Goal: Transaction & Acquisition: Book appointment/travel/reservation

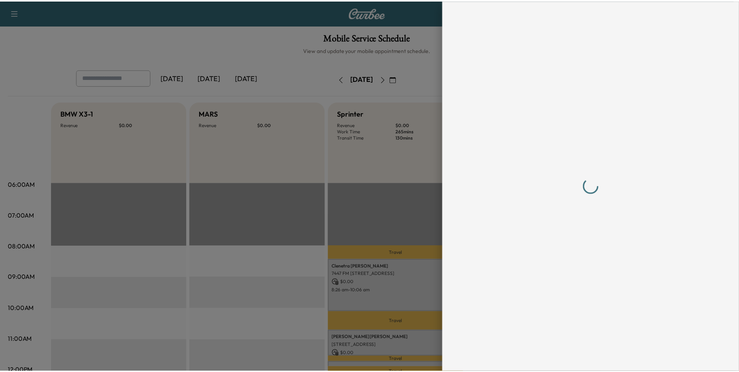
scroll to position [117, 0]
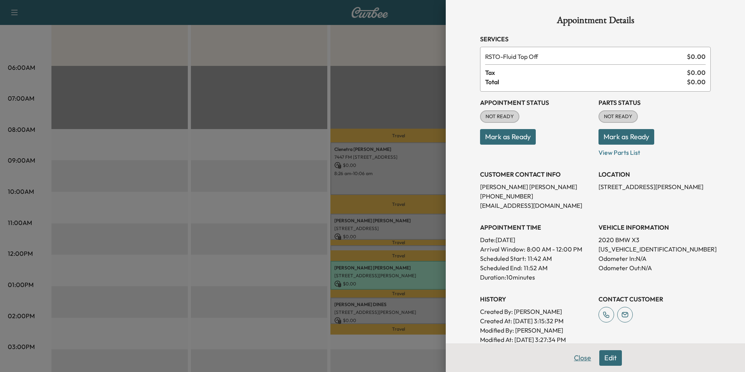
click at [579, 359] on button "Close" at bounding box center [582, 358] width 27 height 16
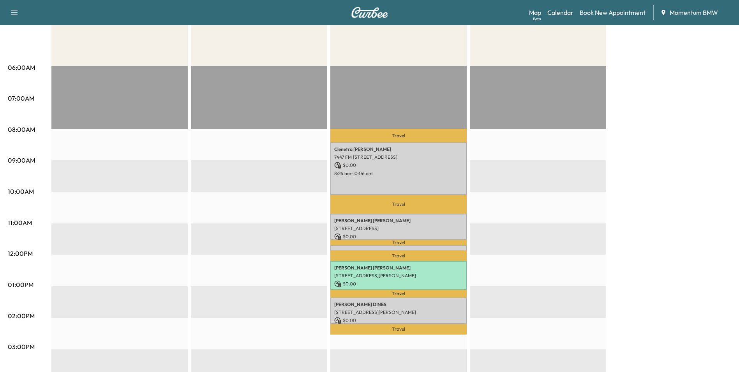
scroll to position [0, 0]
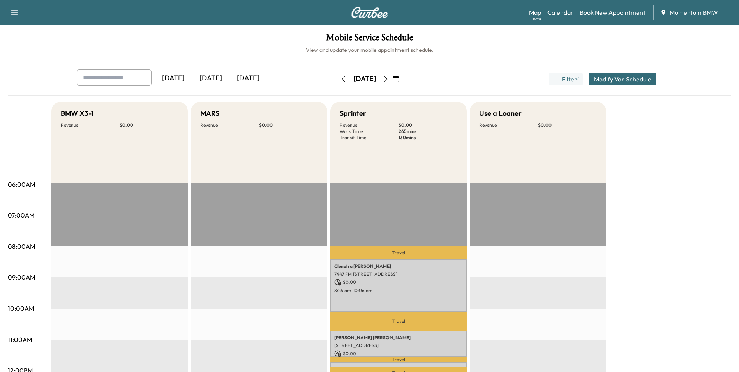
click at [399, 80] on icon "button" at bounding box center [396, 79] width 6 height 6
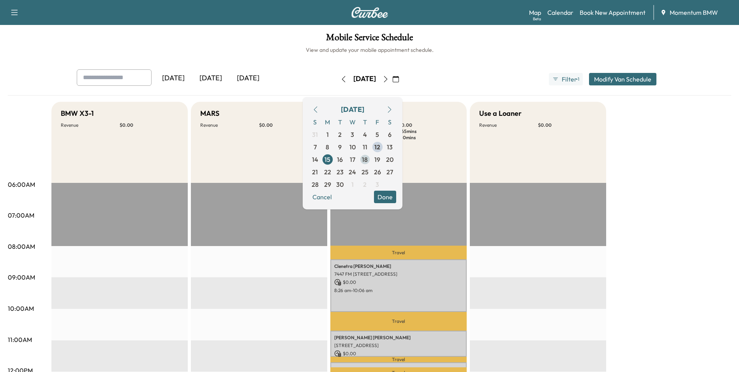
click at [368, 162] on span "18" at bounding box center [365, 159] width 6 height 9
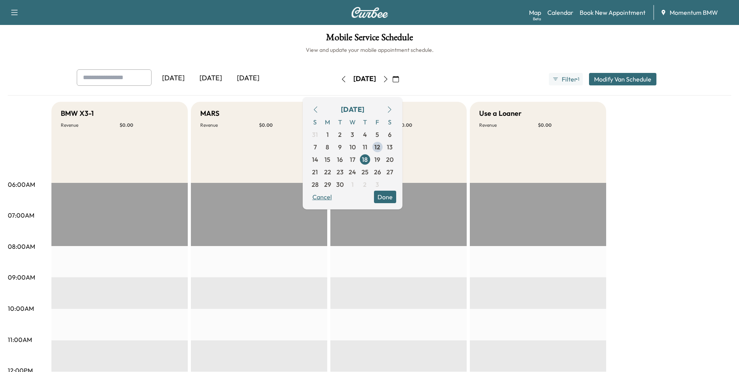
click at [336, 199] on button "Cancel" at bounding box center [322, 197] width 27 height 12
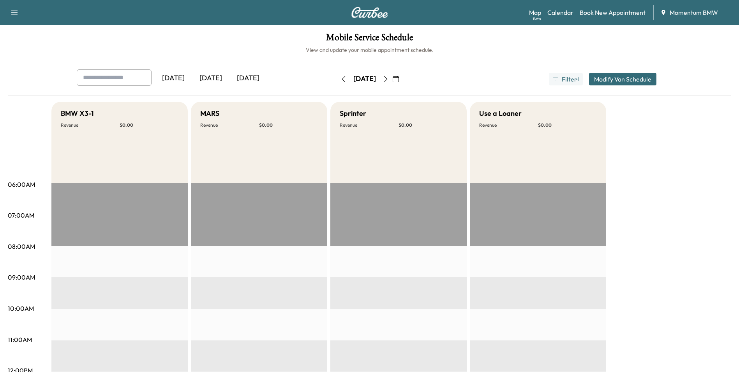
click at [403, 76] on button "button" at bounding box center [395, 79] width 13 height 12
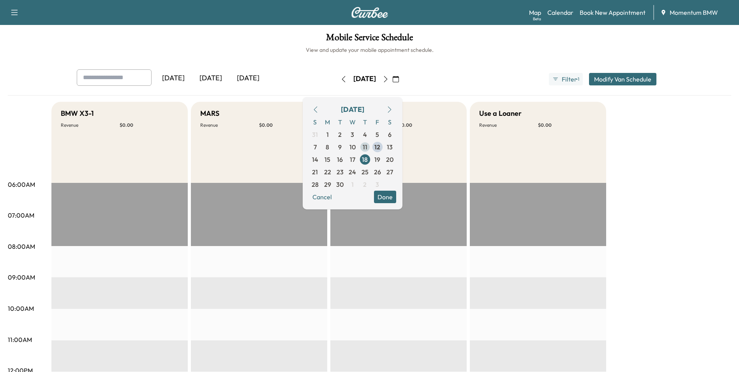
click at [368, 147] on span "11" at bounding box center [365, 146] width 5 height 9
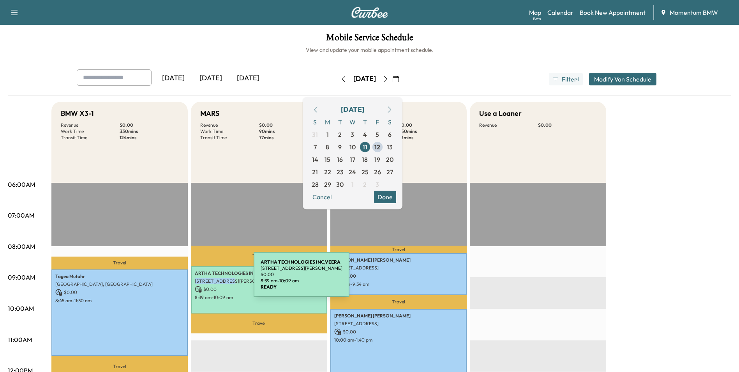
drag, startPoint x: 229, startPoint y: 279, endPoint x: 195, endPoint y: 279, distance: 33.5
click at [195, 279] on p "[STREET_ADDRESS][PERSON_NAME]" at bounding box center [259, 281] width 129 height 6
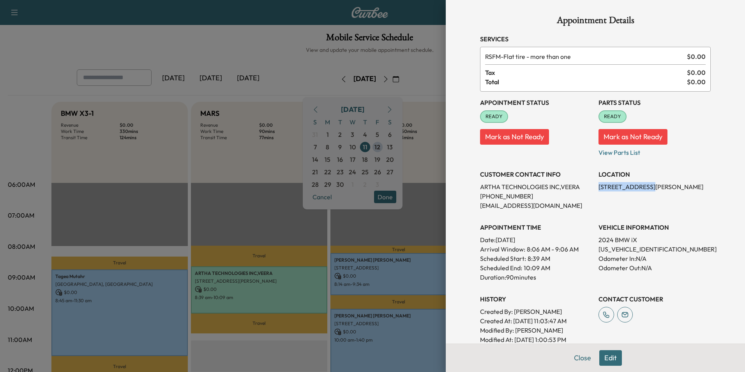
drag, startPoint x: 640, startPoint y: 184, endPoint x: 592, endPoint y: 187, distance: 48.1
click at [592, 187] on div "Appointment Status READY Mark as Not Ready Parts Status READY Mark as Not Ready…" at bounding box center [595, 218] width 231 height 253
drag, startPoint x: 592, startPoint y: 187, endPoint x: 625, endPoint y: 188, distance: 33.1
copy p "[STREET_ADDRESS][PERSON_NAME]"
click at [576, 354] on button "Close" at bounding box center [582, 358] width 27 height 16
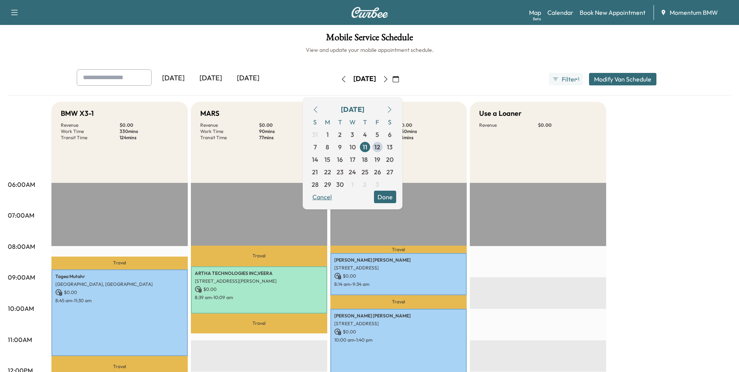
click at [336, 196] on button "Cancel" at bounding box center [322, 197] width 27 height 12
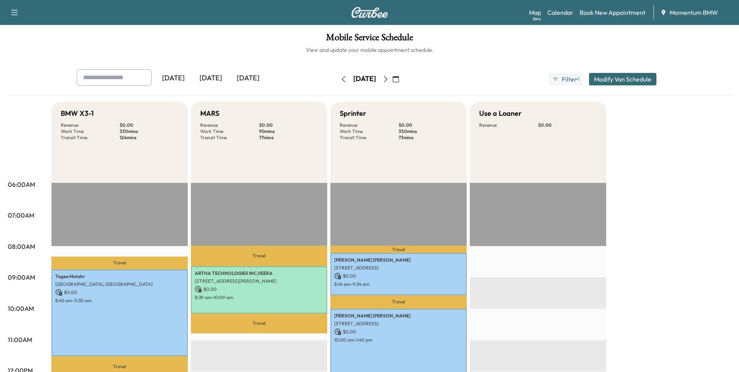
click at [399, 77] on icon "button" at bounding box center [396, 79] width 6 height 6
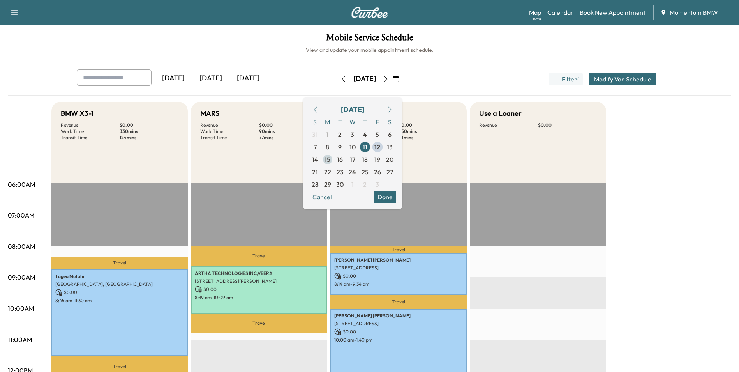
click at [331, 160] on span "15" at bounding box center [328, 159] width 6 height 9
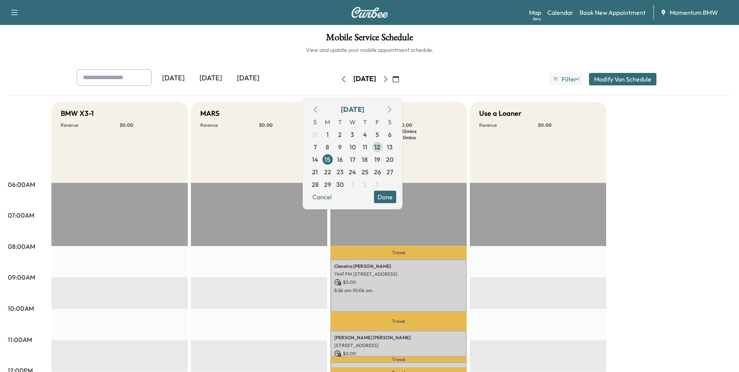
click at [384, 146] on span "12" at bounding box center [377, 147] width 12 height 12
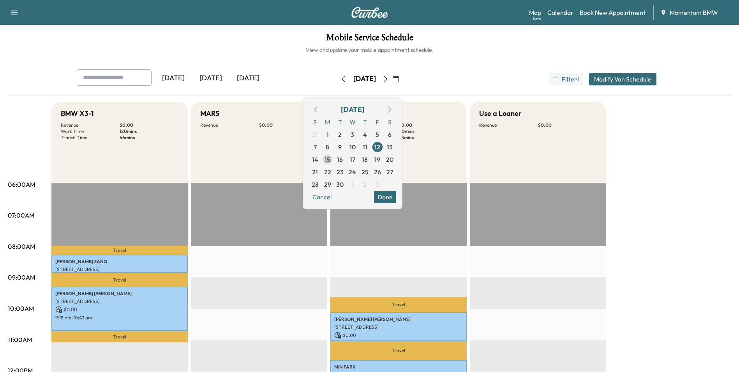
click at [331, 159] on span "15" at bounding box center [328, 159] width 6 height 9
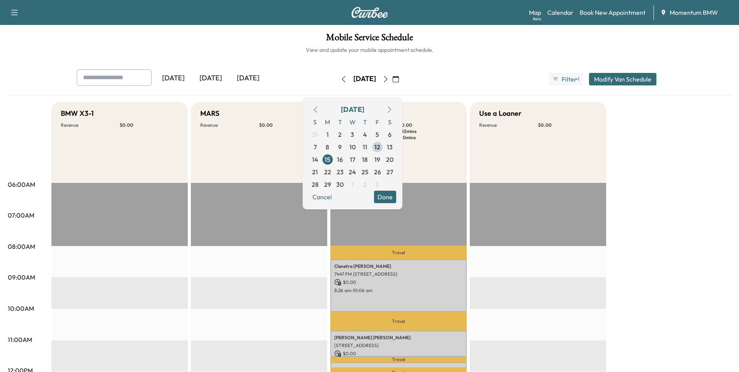
click at [396, 200] on button "Done" at bounding box center [385, 197] width 22 height 12
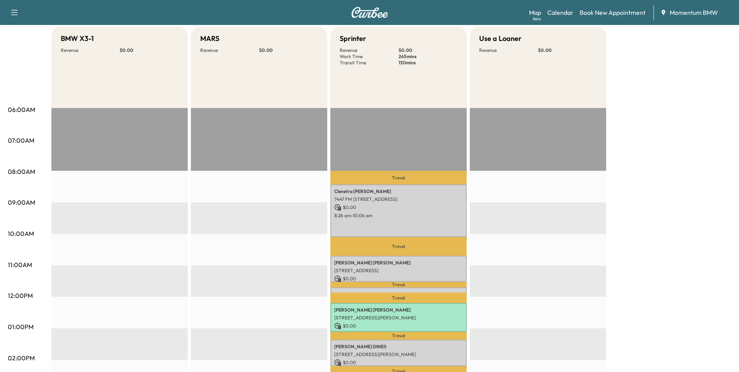
scroll to position [117, 0]
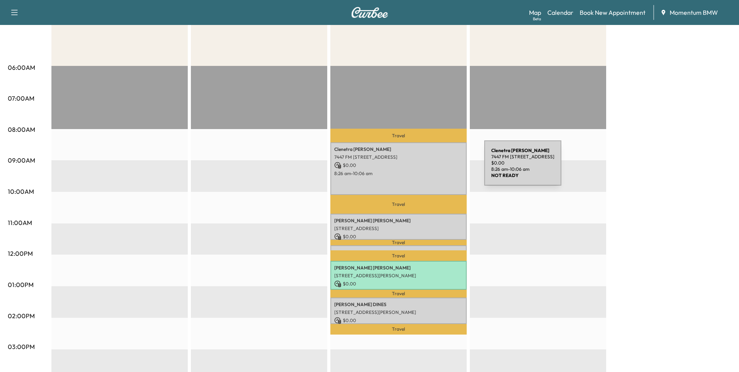
click at [426, 168] on p "$ 0.00" at bounding box center [398, 165] width 129 height 7
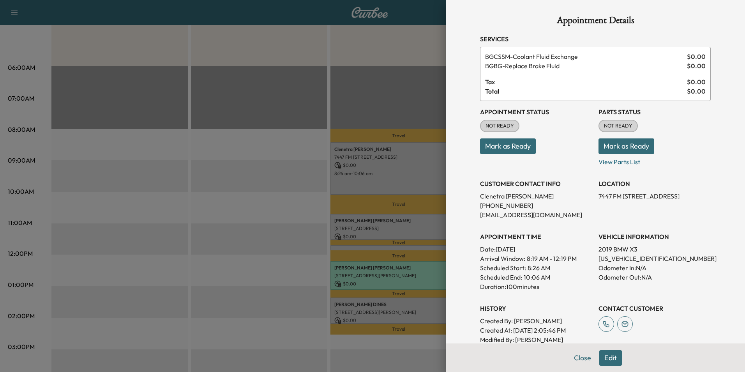
click at [582, 360] on button "Close" at bounding box center [582, 358] width 27 height 16
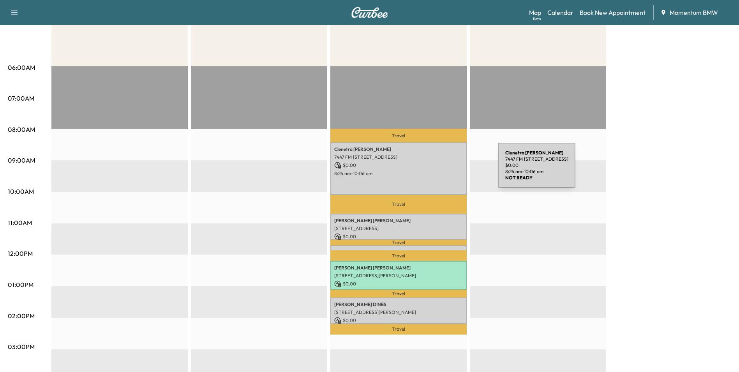
click at [440, 170] on p "8:26 am - 10:06 am" at bounding box center [398, 173] width 129 height 6
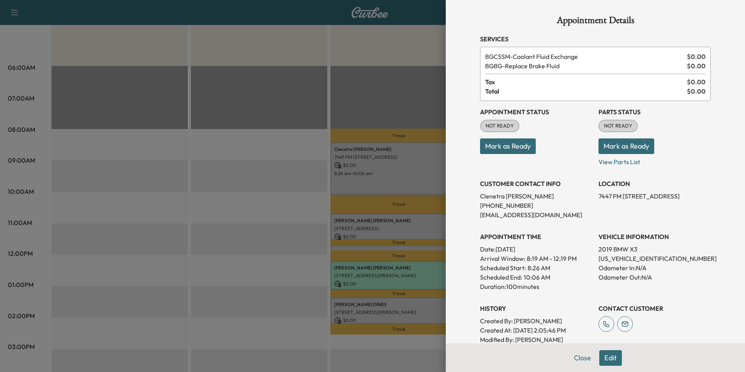
click at [504, 146] on button "Mark as Ready" at bounding box center [508, 146] width 56 height 16
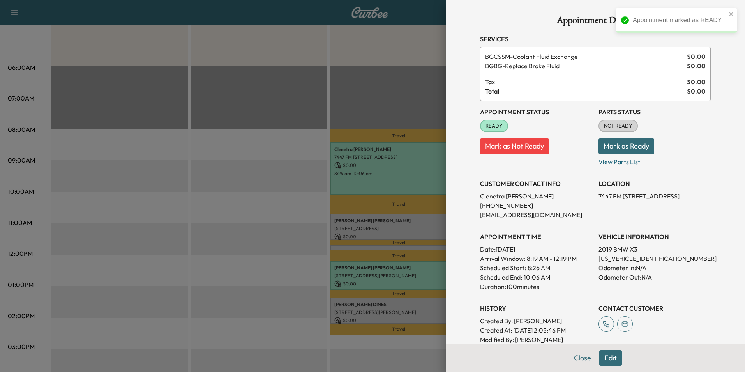
click at [576, 361] on button "Close" at bounding box center [582, 358] width 27 height 16
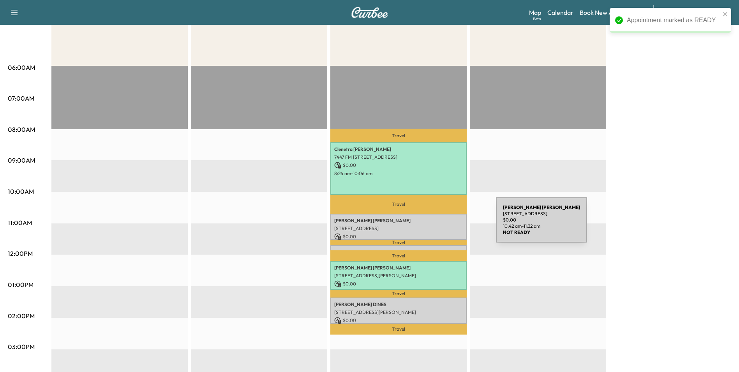
click at [438, 225] on p "[STREET_ADDRESS]" at bounding box center [398, 228] width 129 height 6
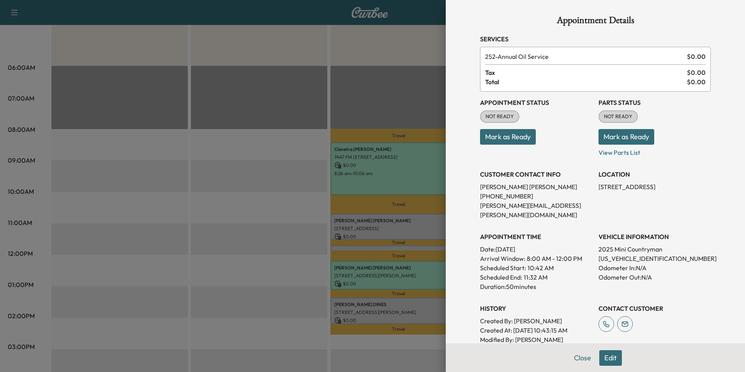
click at [613, 359] on button "Edit" at bounding box center [610, 358] width 23 height 16
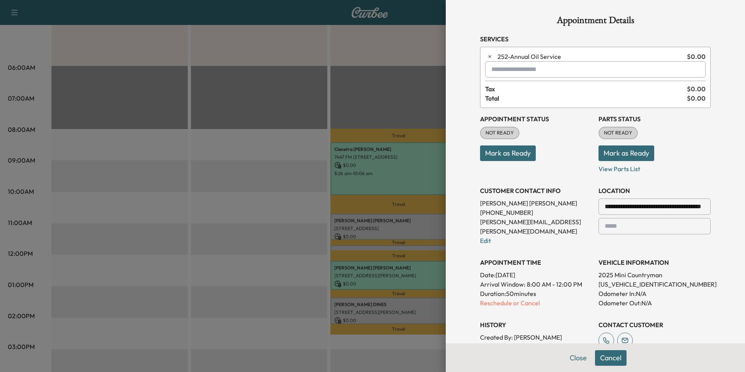
click at [539, 71] on input "text" at bounding box center [595, 69] width 221 height 16
click at [519, 88] on p "X3 - BMW X3-1" at bounding box center [568, 89] width 170 height 11
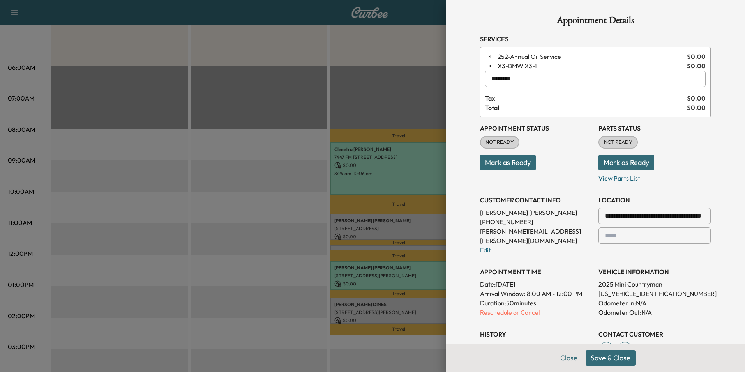
type input "********"
click at [606, 359] on button "Save & Close" at bounding box center [611, 358] width 50 height 16
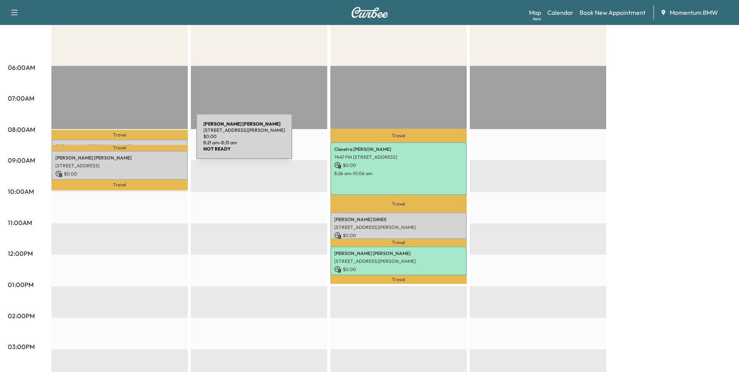
click at [138, 141] on div "[PERSON_NAME] [STREET_ADDRESS][PERSON_NAME] $ 0.00 8:21 am - 8:31 am" at bounding box center [119, 144] width 136 height 8
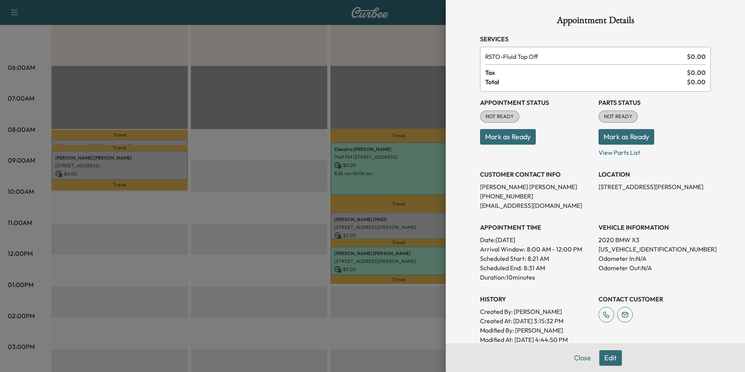
click at [582, 358] on button "Close" at bounding box center [582, 358] width 27 height 16
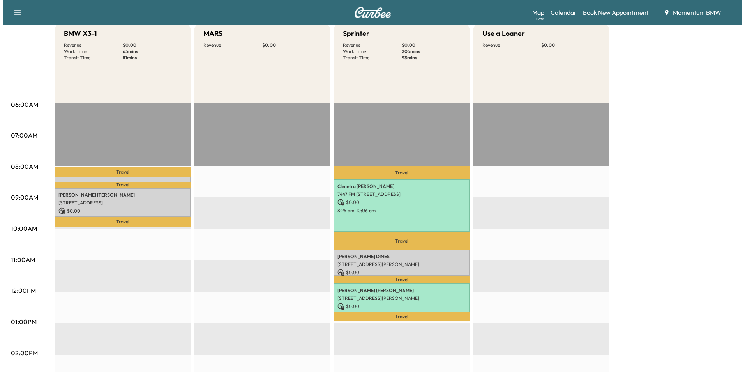
scroll to position [156, 0]
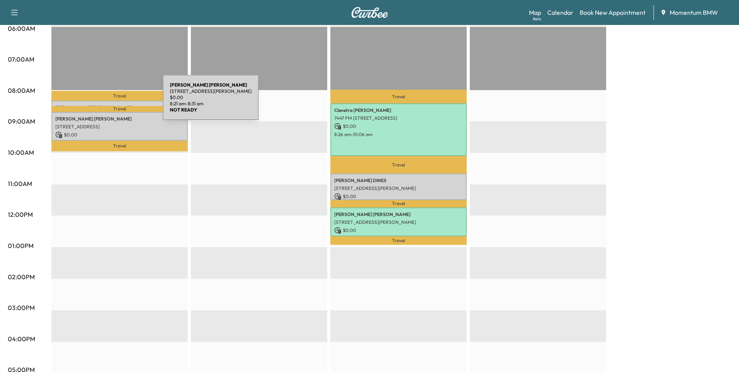
click at [104, 102] on div "[PERSON_NAME] [STREET_ADDRESS][PERSON_NAME] $ 0.00 8:21 am - 8:31 am" at bounding box center [119, 105] width 136 height 8
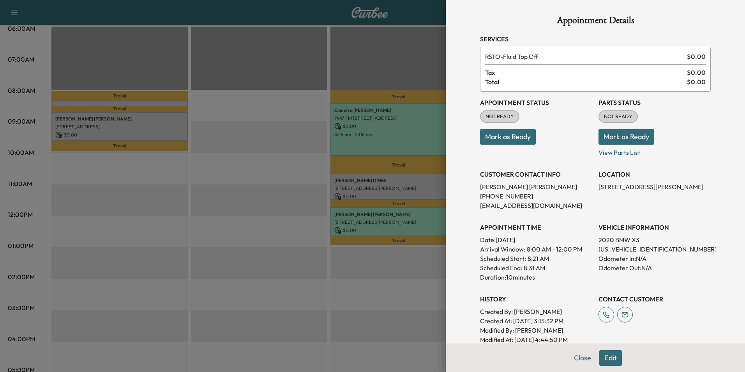
click at [507, 134] on button "Mark as Ready" at bounding box center [508, 137] width 56 height 16
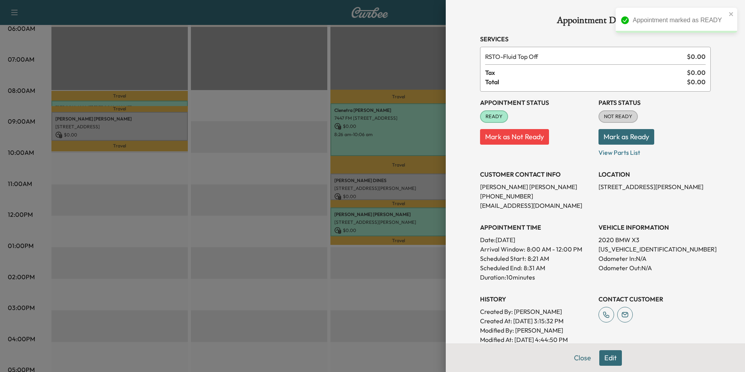
click at [577, 359] on button "Close" at bounding box center [582, 358] width 27 height 16
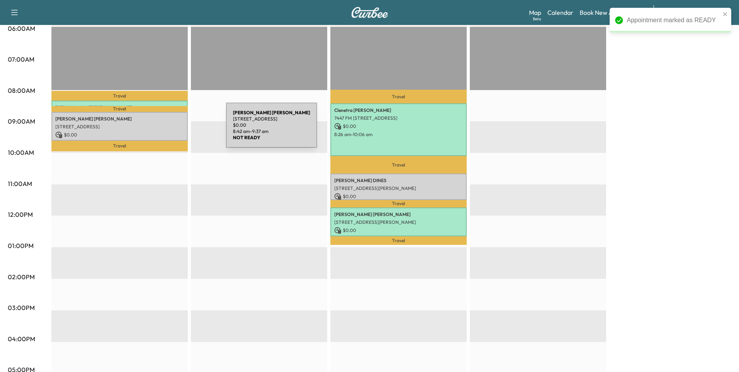
click at [168, 130] on div "[PERSON_NAME] [STREET_ADDRESS] $ 0.00 8:42 am - 9:37 am" at bounding box center [119, 126] width 136 height 29
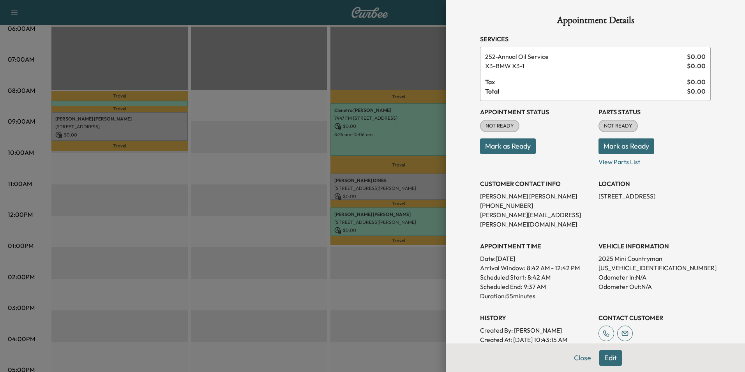
click at [504, 148] on button "Mark as Ready" at bounding box center [508, 146] width 56 height 16
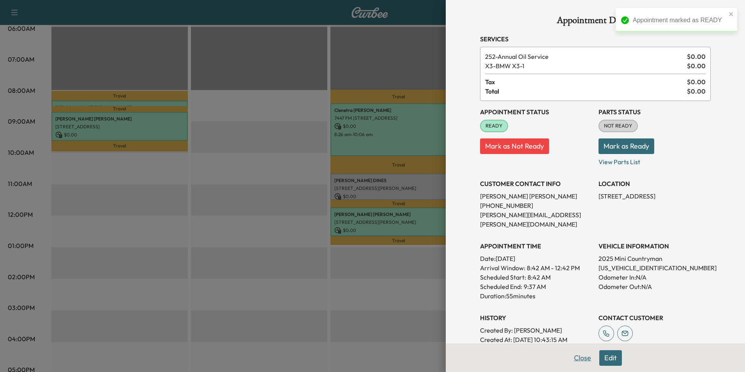
click at [581, 356] on button "Close" at bounding box center [582, 358] width 27 height 16
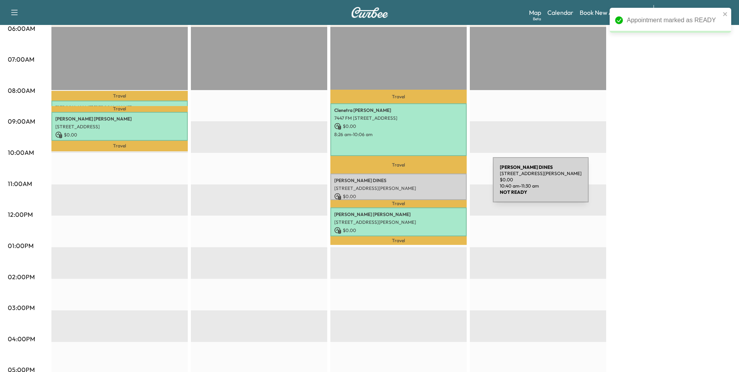
click at [435, 185] on p "[STREET_ADDRESS][PERSON_NAME]" at bounding box center [398, 188] width 129 height 6
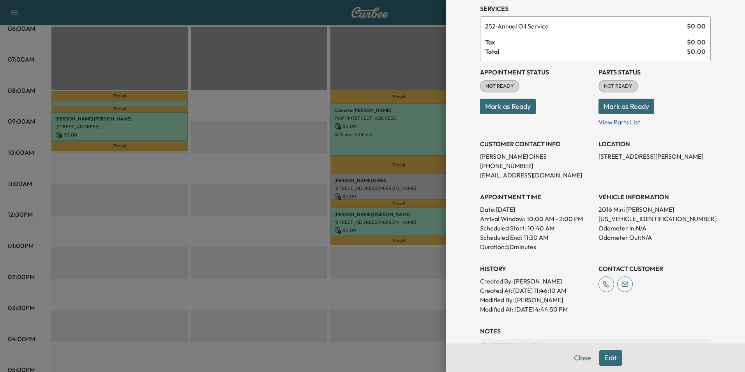
scroll to position [39, 0]
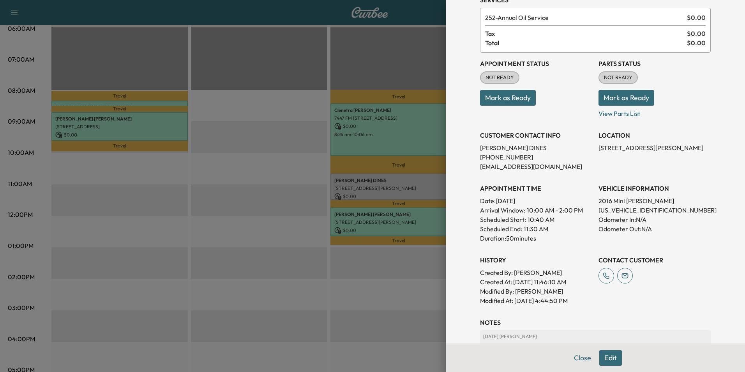
click at [606, 360] on button "Edit" at bounding box center [610, 358] width 23 height 16
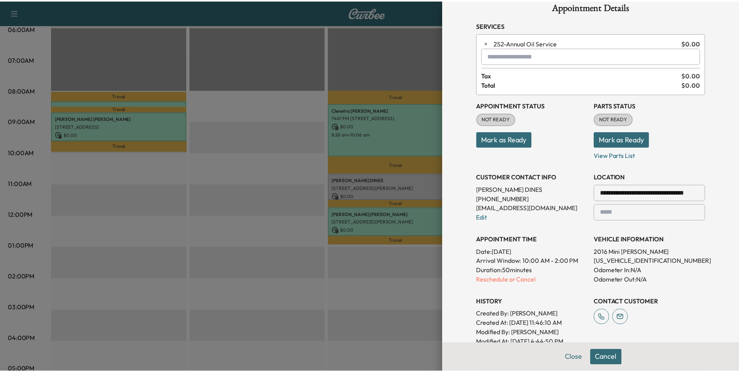
scroll to position [0, 0]
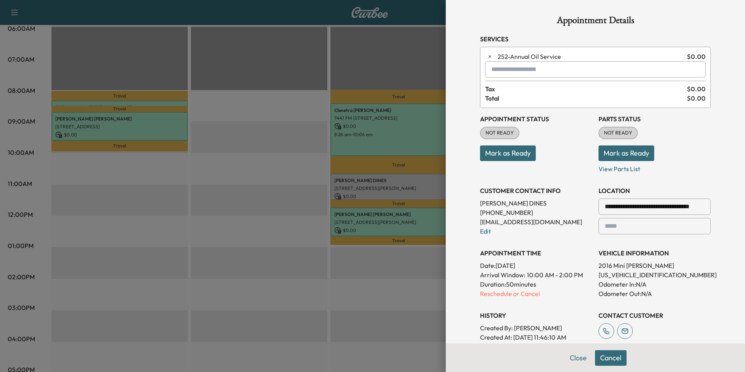
click at [526, 67] on input "text" at bounding box center [595, 69] width 221 height 16
click at [519, 88] on p "X3 - BMW X3-1" at bounding box center [568, 89] width 170 height 11
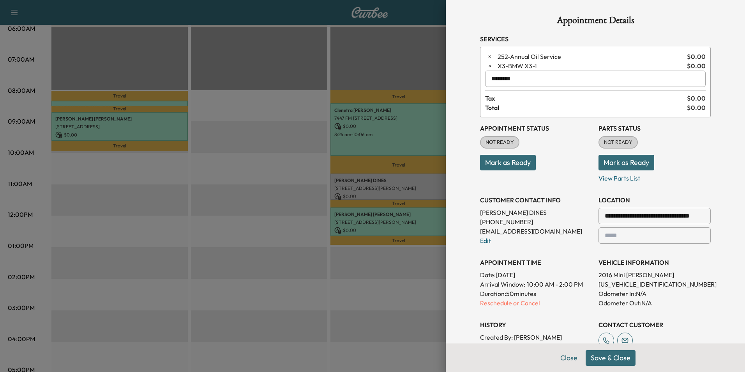
type input "********"
click at [511, 163] on button "Mark as Ready" at bounding box center [508, 163] width 56 height 16
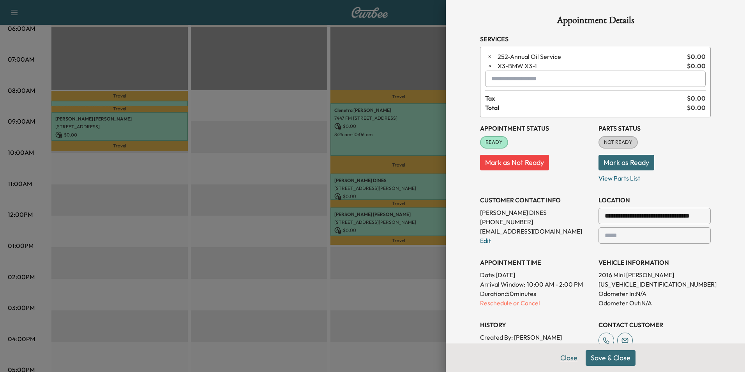
click at [567, 354] on button "Close" at bounding box center [568, 358] width 27 height 16
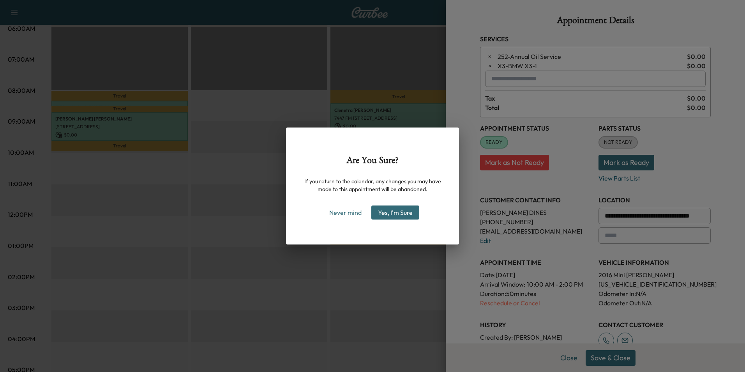
click at [392, 217] on button "Yes, I'm Sure" at bounding box center [395, 212] width 48 height 14
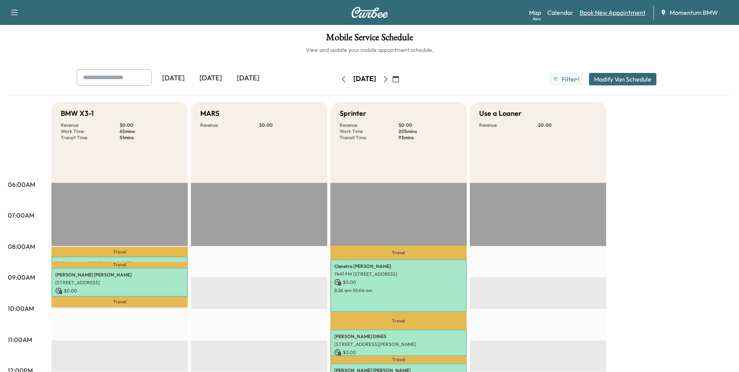
click at [607, 12] on link "Book New Appointment" at bounding box center [613, 12] width 66 height 9
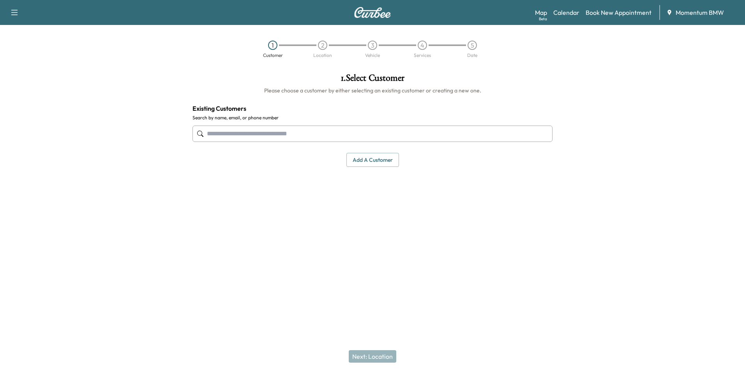
click at [345, 137] on input "text" at bounding box center [373, 134] width 360 height 16
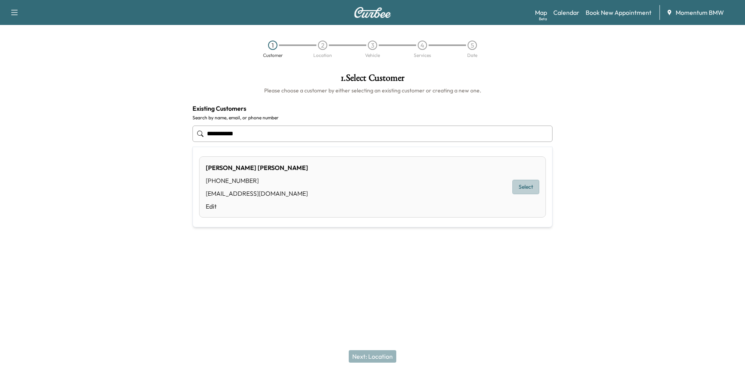
click at [523, 188] on button "Select" at bounding box center [526, 187] width 27 height 14
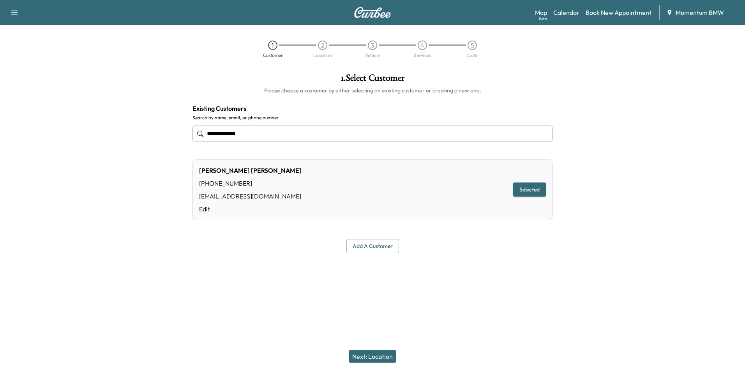
type input "**********"
click at [382, 357] on button "Next: Location" at bounding box center [373, 356] width 48 height 12
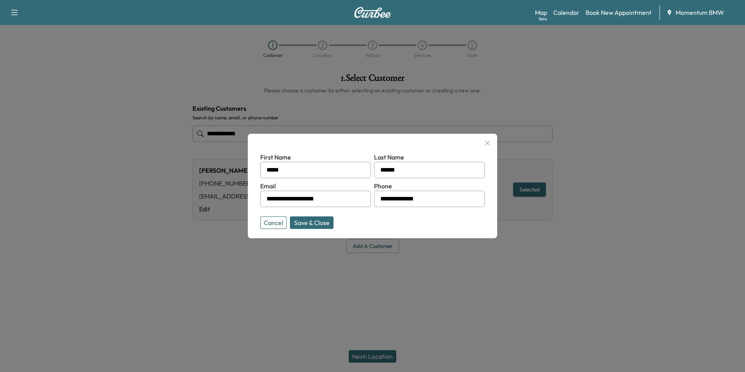
click at [303, 221] on button "Save & Close" at bounding box center [312, 222] width 44 height 12
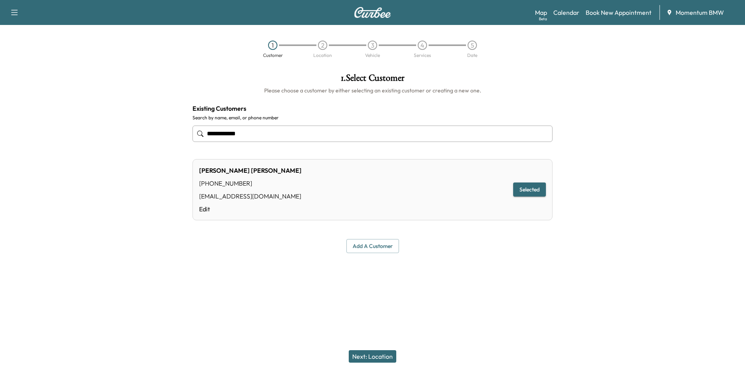
click at [370, 356] on button "Next: Location" at bounding box center [373, 356] width 48 height 12
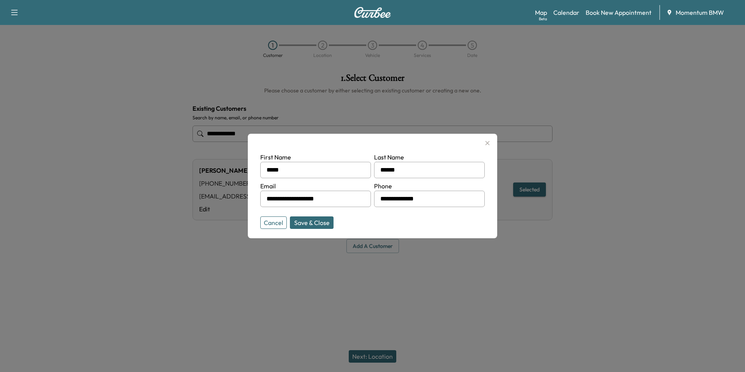
click at [279, 224] on button "Cancel" at bounding box center [273, 222] width 27 height 12
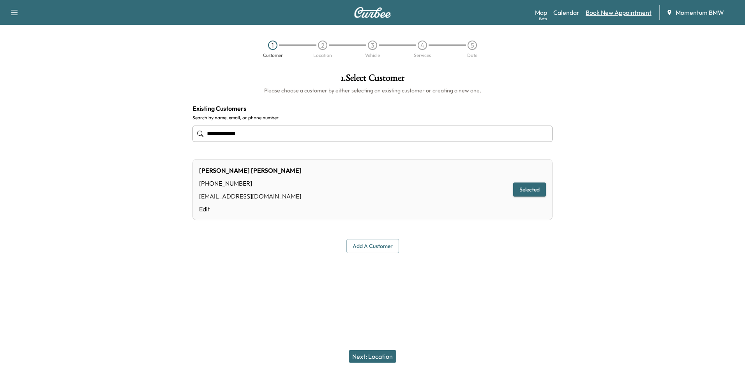
click at [605, 11] on link "Book New Appointment" at bounding box center [619, 12] width 66 height 9
click at [372, 249] on button "Add a customer" at bounding box center [373, 246] width 53 height 14
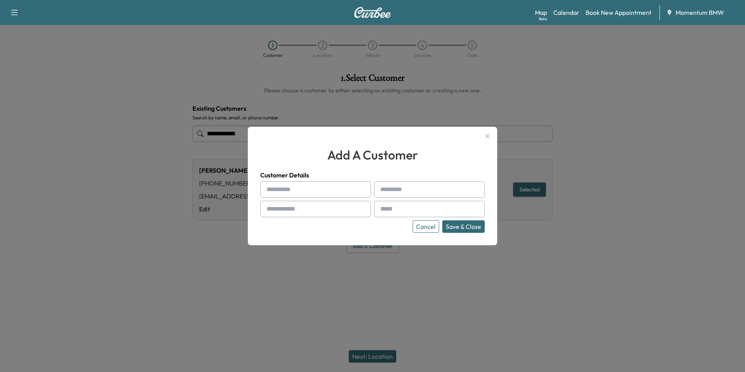
click at [304, 192] on input "text" at bounding box center [315, 189] width 111 height 16
click at [297, 190] on input "*****" at bounding box center [315, 189] width 111 height 16
type input "*"
type input "*****"
type input "******"
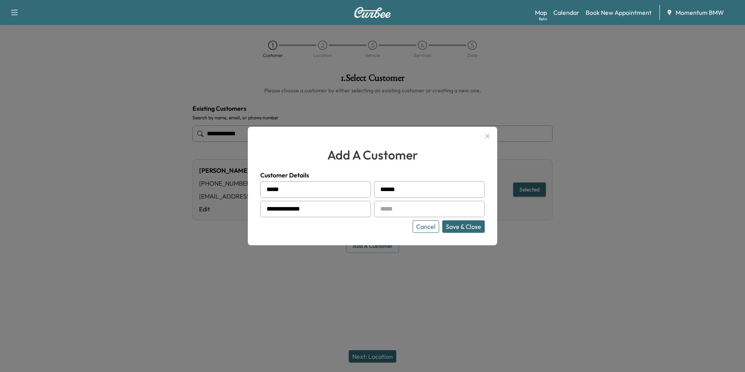
type input "**********"
click at [478, 228] on button "Save & Close" at bounding box center [463, 226] width 42 height 12
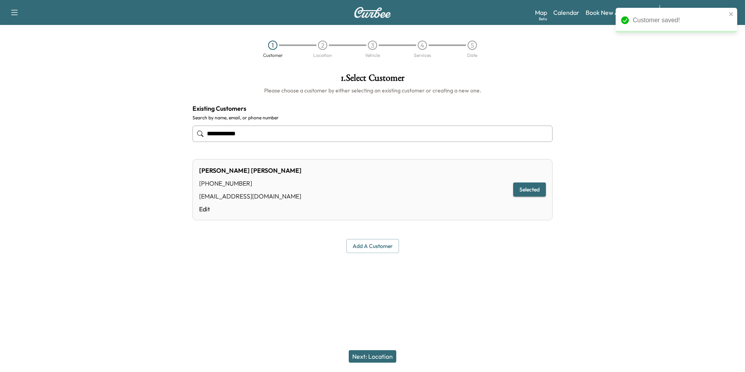
click at [372, 355] on button "Next: Location" at bounding box center [373, 356] width 48 height 12
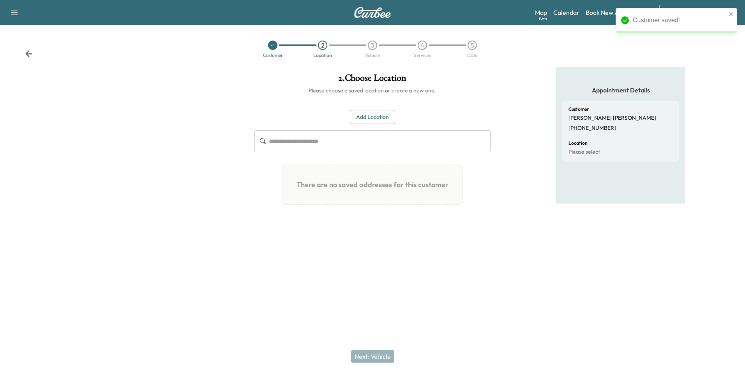
click at [382, 120] on button "Add Location" at bounding box center [372, 117] width 45 height 14
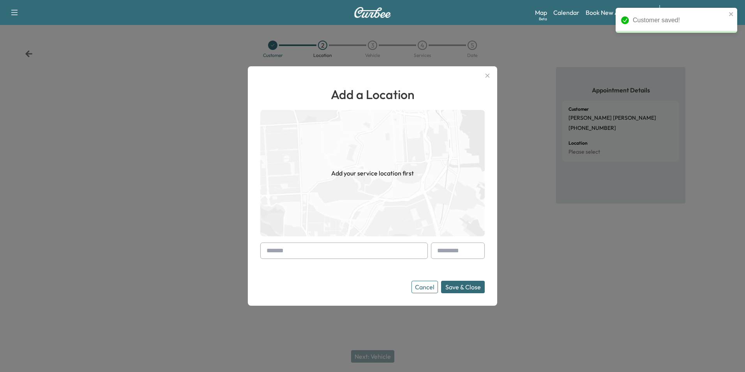
click at [388, 249] on input "text" at bounding box center [344, 250] width 168 height 16
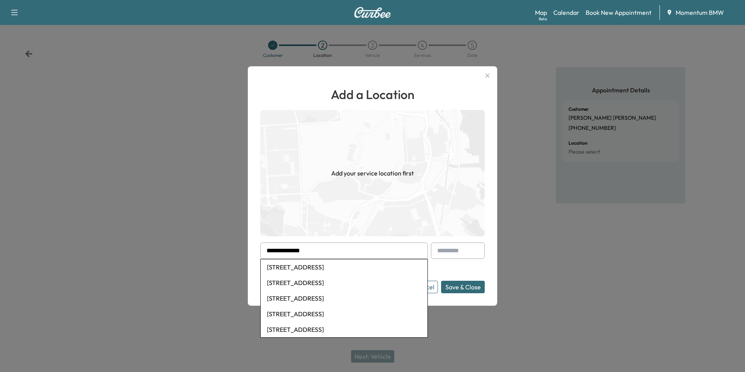
click at [372, 269] on li "[STREET_ADDRESS]" at bounding box center [344, 267] width 167 height 16
type input "**********"
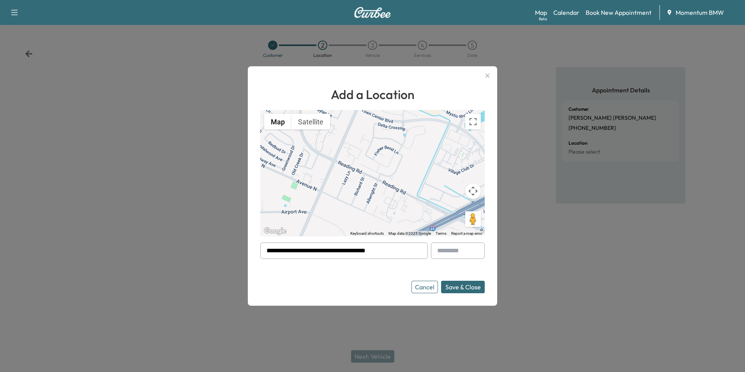
click at [465, 288] on button "Save & Close" at bounding box center [463, 287] width 44 height 12
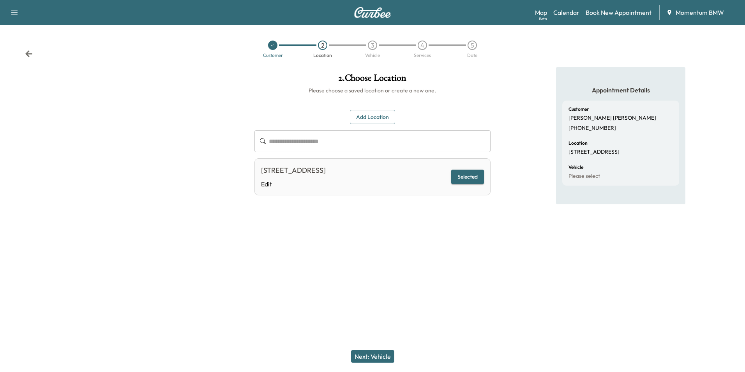
click at [381, 357] on button "Next: Vehicle" at bounding box center [372, 356] width 43 height 12
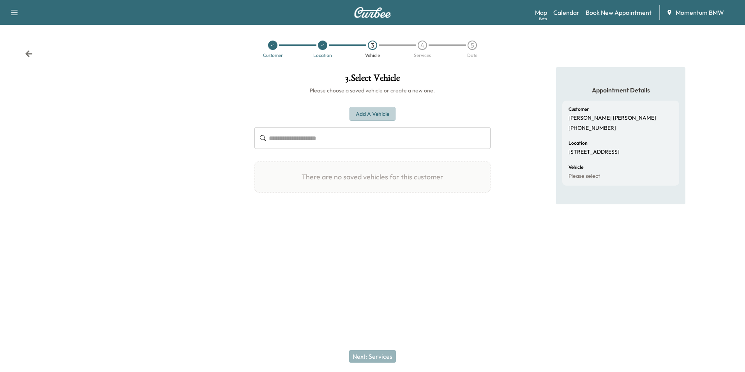
click at [373, 113] on button "Add a Vehicle" at bounding box center [373, 114] width 46 height 14
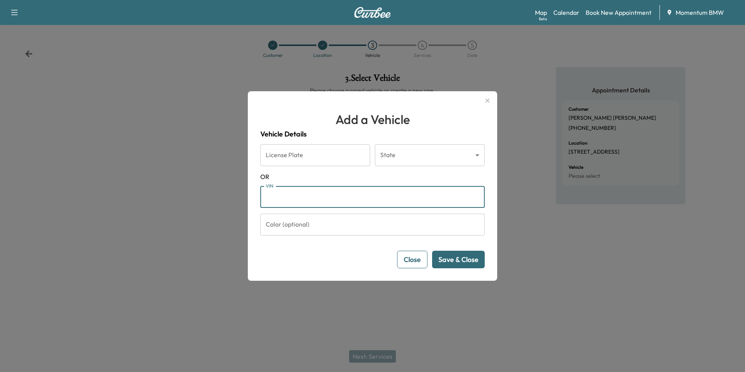
paste input "**********"
type input "**********"
click at [458, 262] on button "Save & Close" at bounding box center [458, 260] width 53 height 18
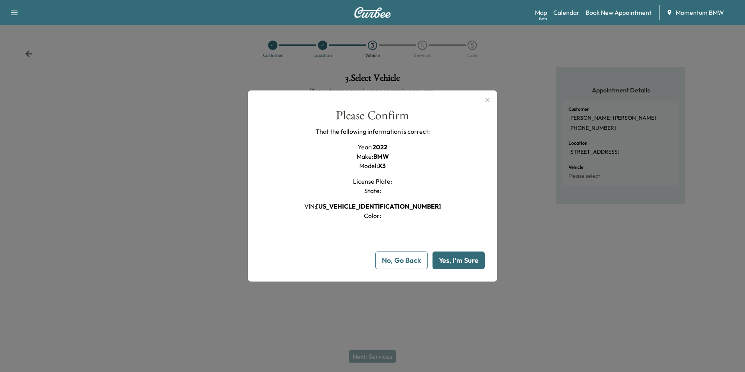
click at [458, 262] on button "Yes, I'm Sure" at bounding box center [459, 260] width 52 height 18
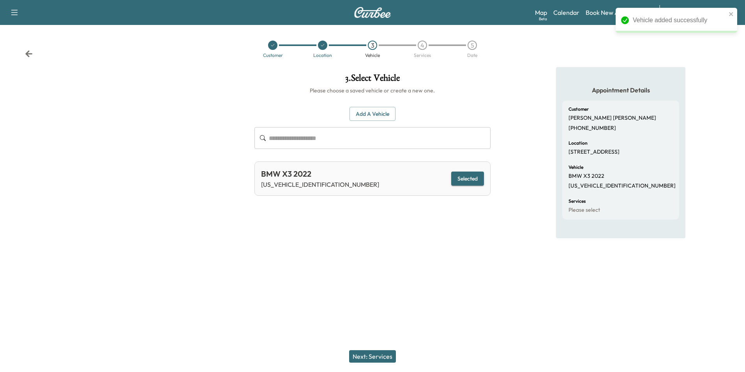
click at [385, 359] on button "Next: Services" at bounding box center [372, 356] width 47 height 12
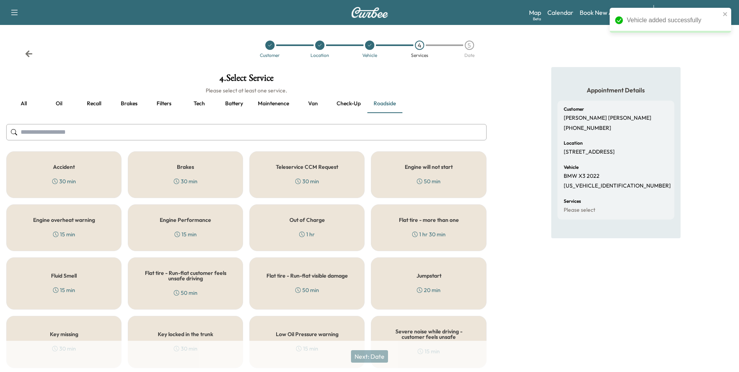
click at [58, 105] on button "Oil" at bounding box center [58, 103] width 35 height 19
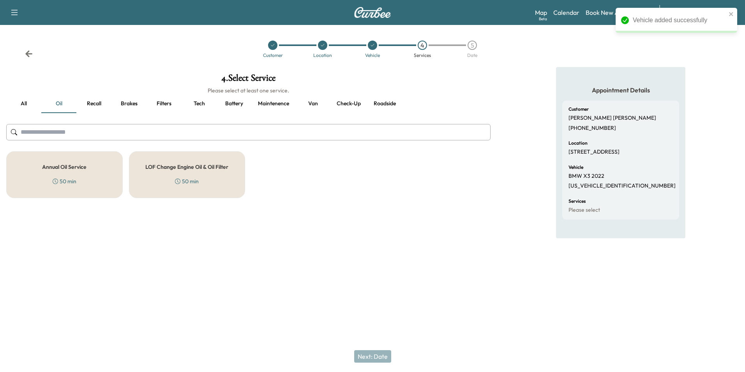
click at [66, 167] on h5 "Annual Oil Service" at bounding box center [64, 166] width 44 height 5
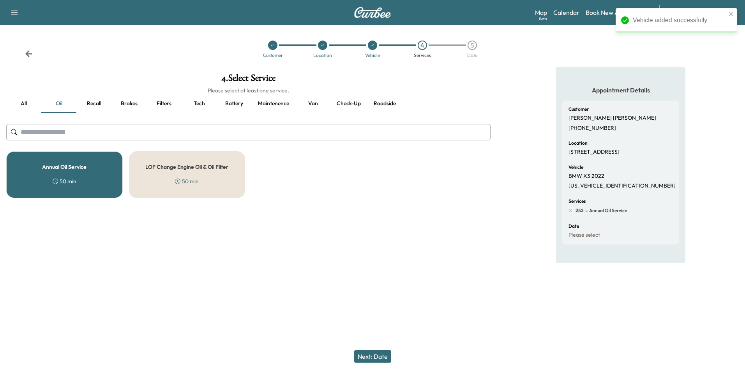
click at [379, 356] on button "Next: Date" at bounding box center [372, 356] width 37 height 12
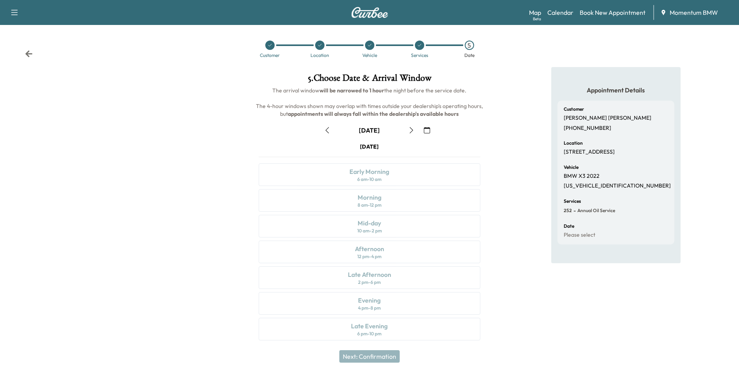
click at [426, 129] on icon "button" at bounding box center [427, 130] width 6 height 6
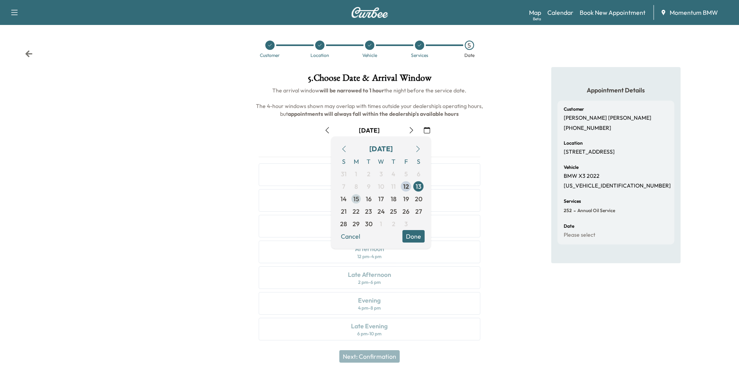
click at [358, 200] on span "15" at bounding box center [357, 198] width 6 height 9
click at [413, 236] on button "Done" at bounding box center [414, 236] width 22 height 12
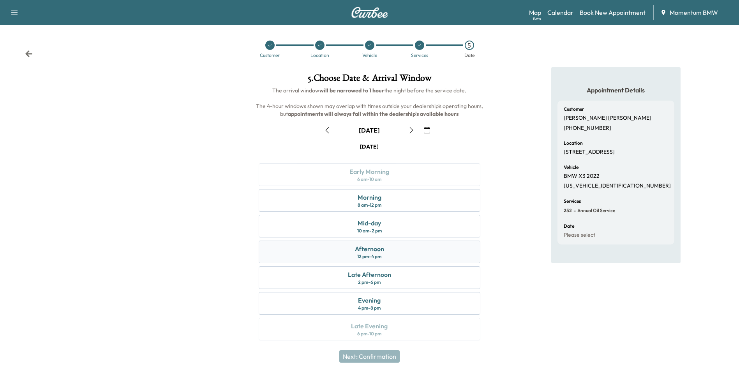
click at [361, 252] on div "Afternoon" at bounding box center [369, 248] width 29 height 9
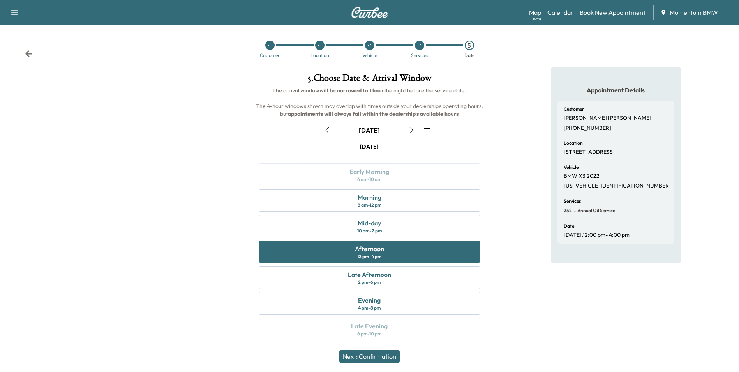
click at [389, 357] on button "Next: Confirmation" at bounding box center [370, 356] width 60 height 12
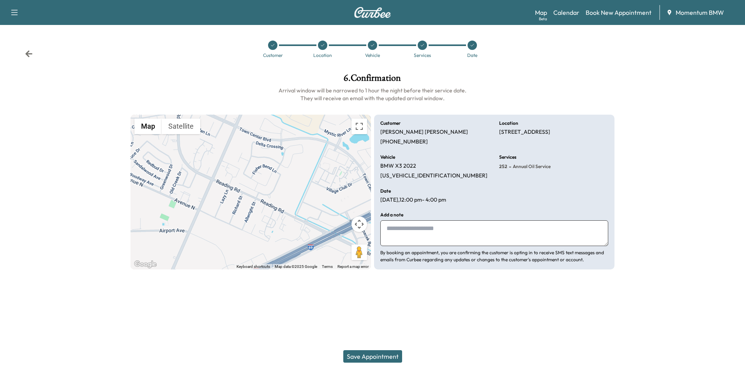
click at [386, 356] on button "Save Appointment" at bounding box center [372, 356] width 59 height 12
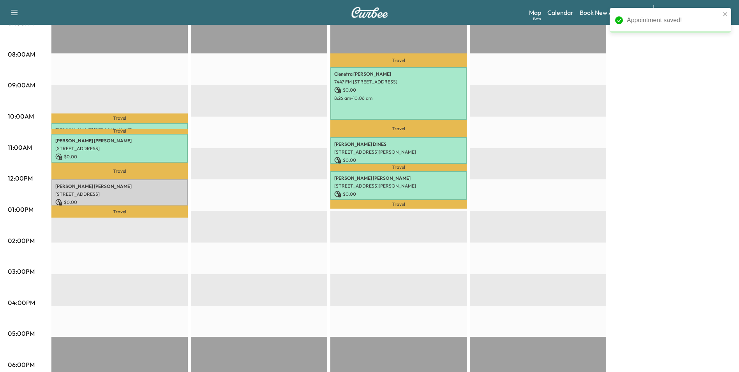
scroll to position [195, 0]
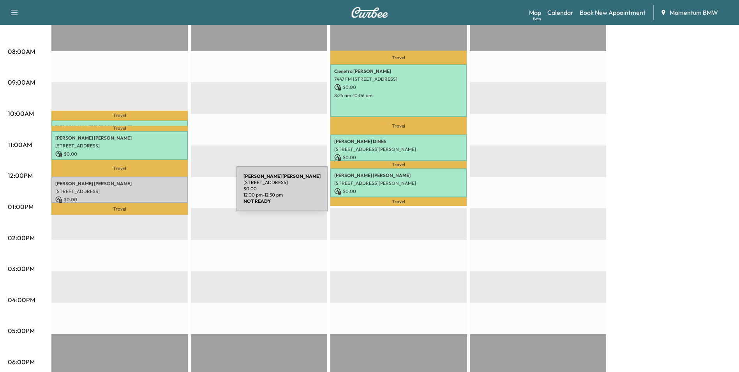
click at [178, 196] on p "$ 0.00" at bounding box center [119, 199] width 129 height 7
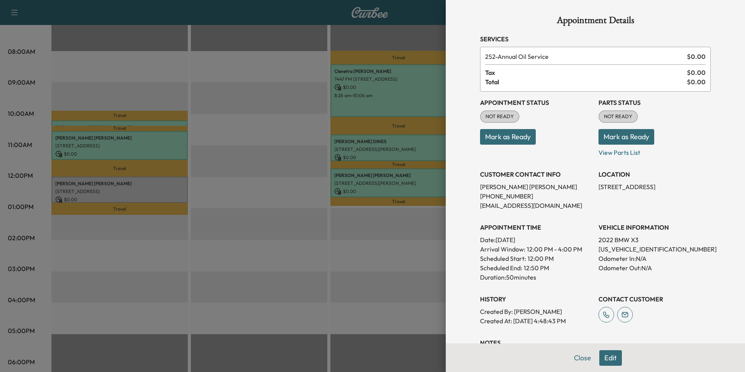
click at [519, 139] on button "Mark as Ready" at bounding box center [508, 137] width 56 height 16
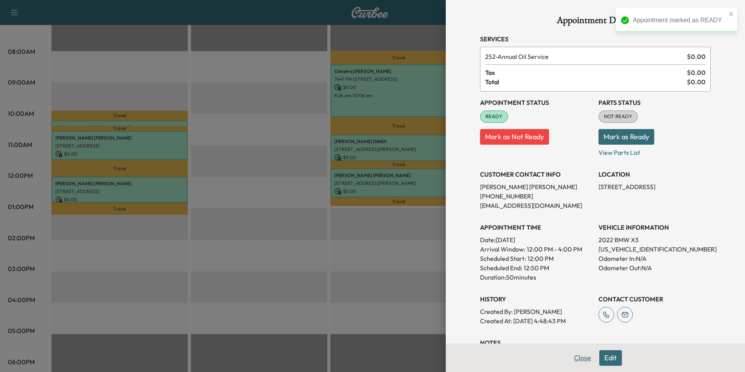
click at [573, 359] on button "Close" at bounding box center [582, 358] width 27 height 16
